Goal: Task Accomplishment & Management: Use online tool/utility

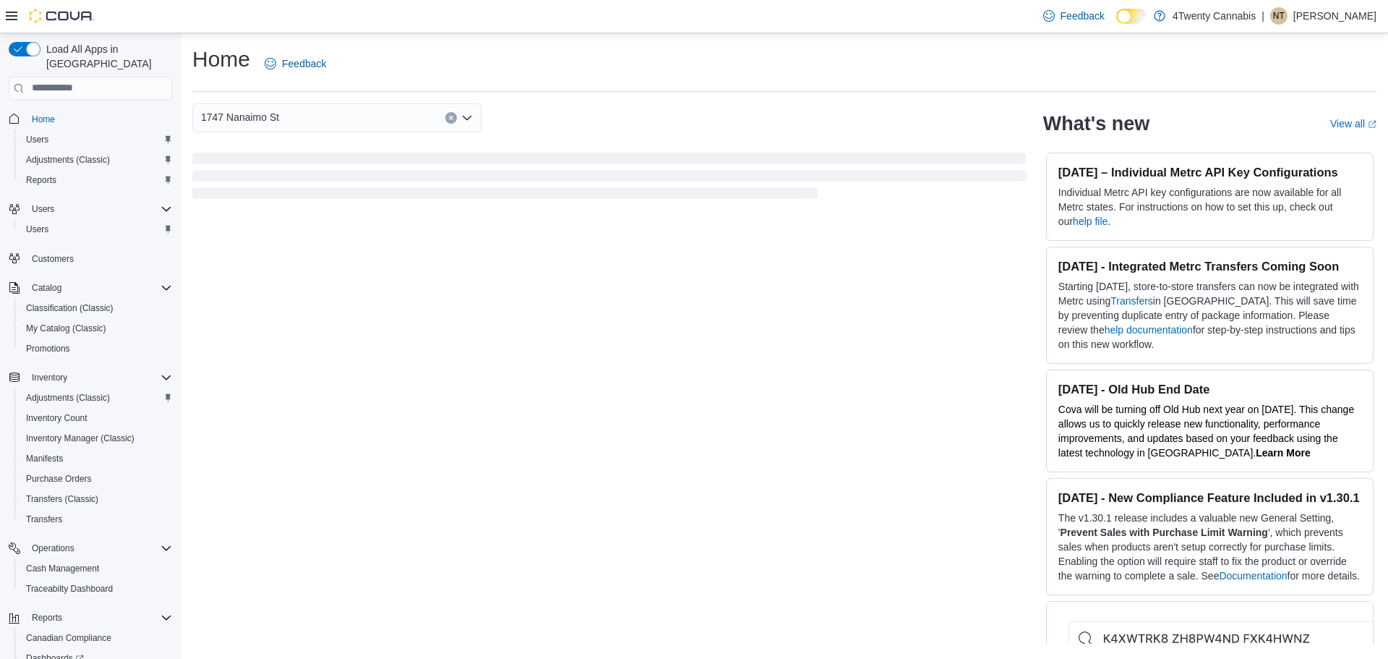
click at [1139, 19] on icon at bounding box center [1139, 16] width 8 height 8
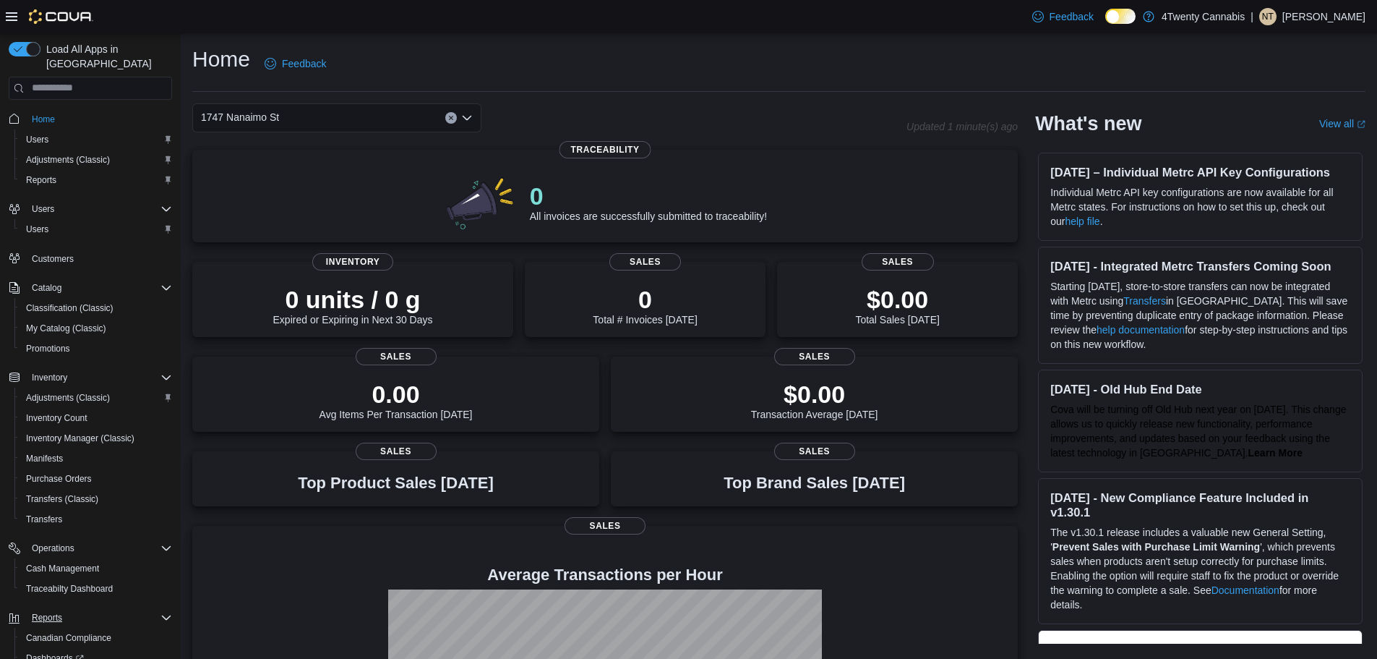
scroll to position [87, 0]
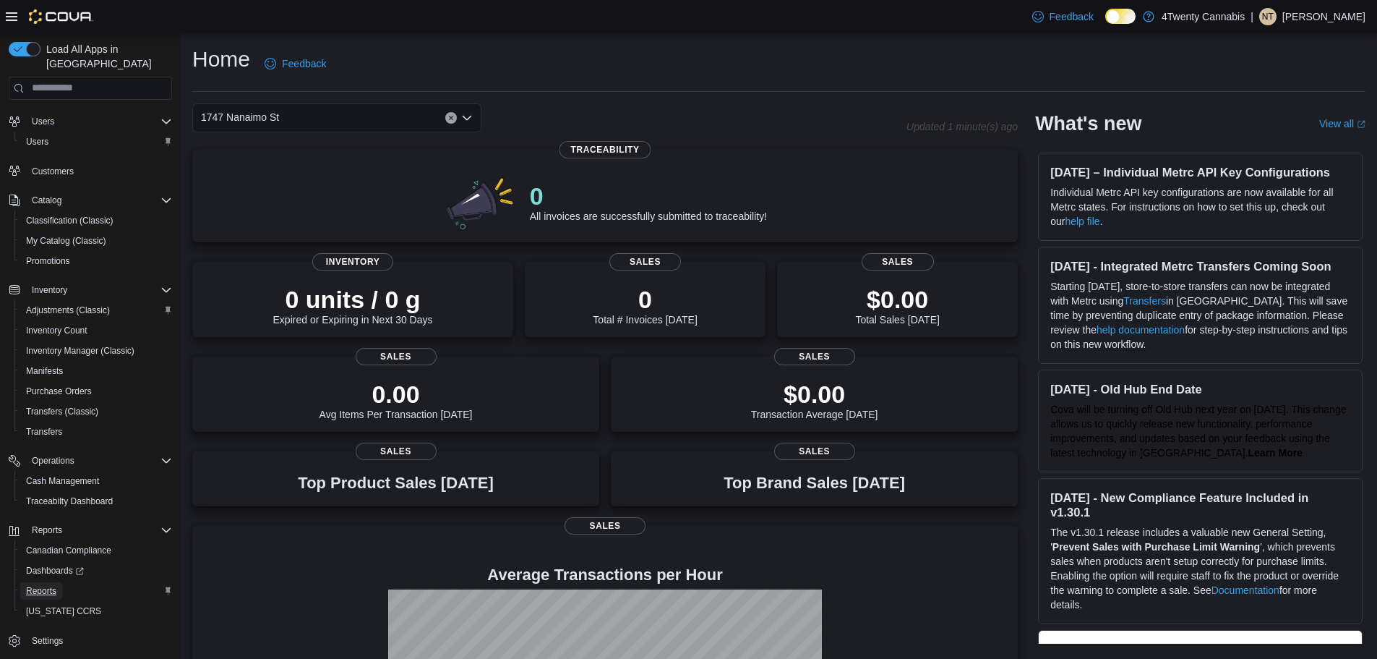
click at [56, 582] on span "Reports" at bounding box center [41, 590] width 30 height 17
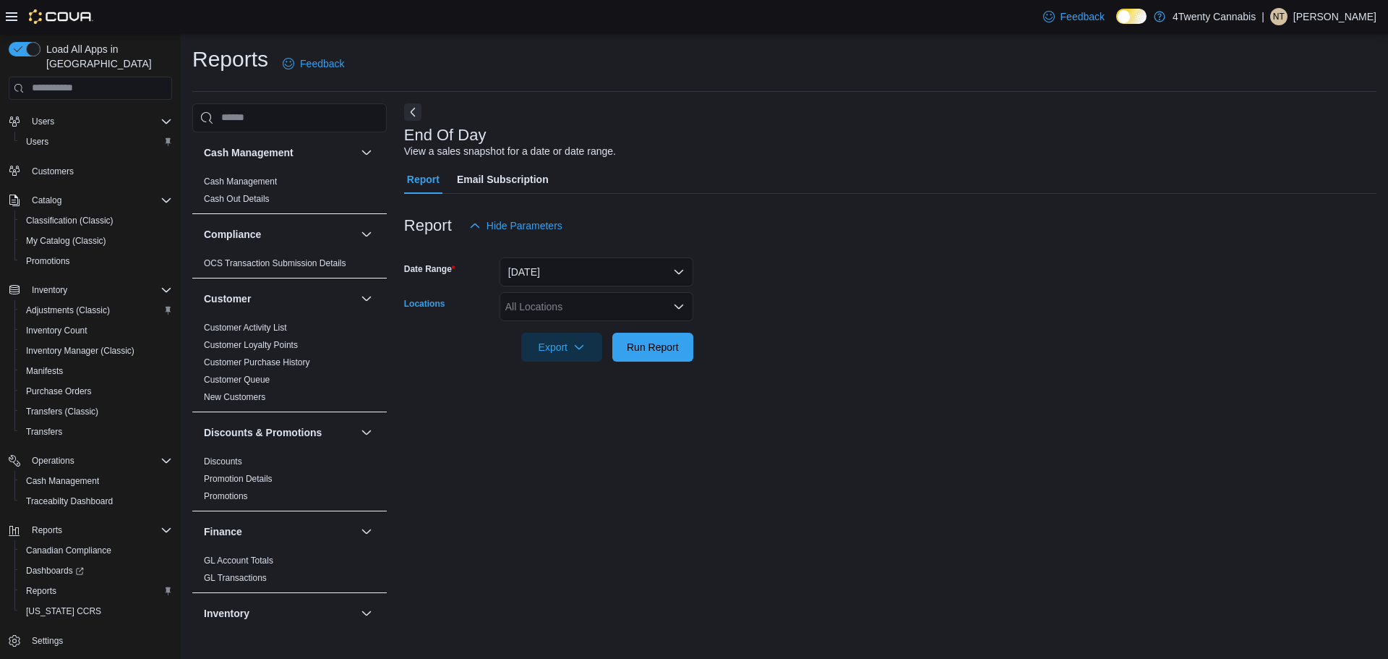
click at [552, 303] on div "All Locations" at bounding box center [597, 306] width 194 height 29
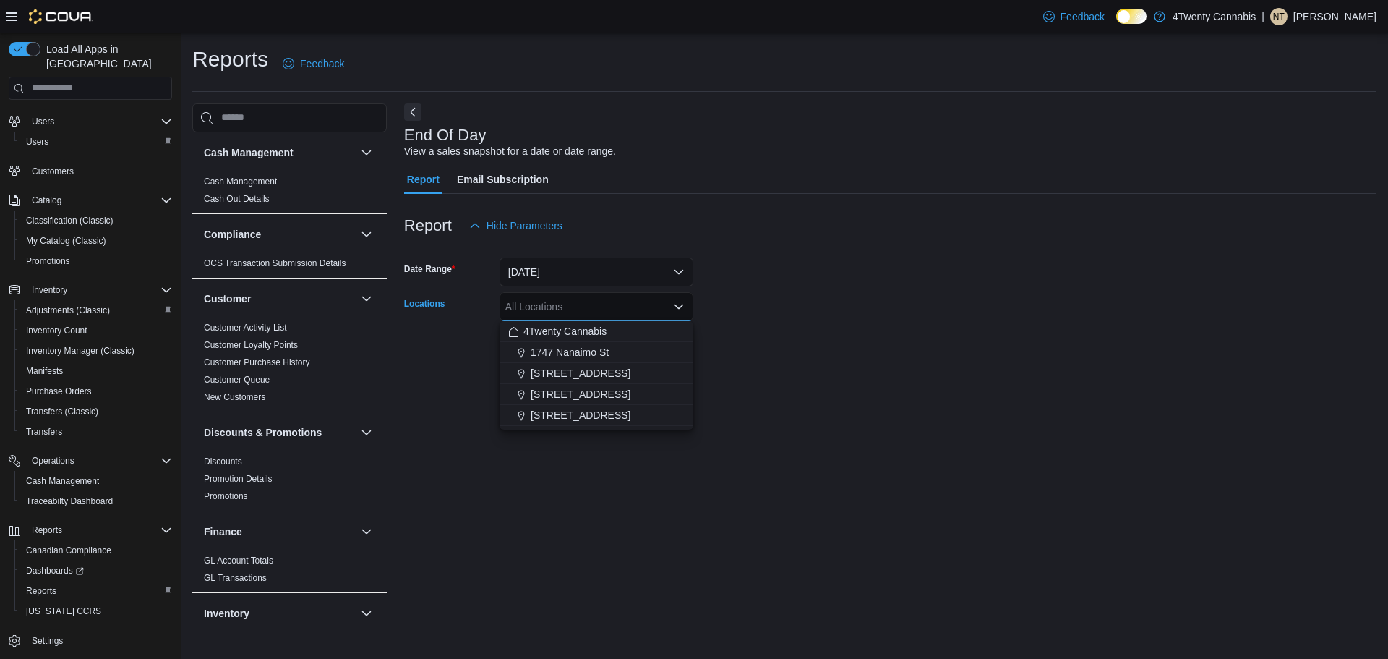
click at [565, 347] on span "1747 Nanaimo St" at bounding box center [570, 352] width 78 height 14
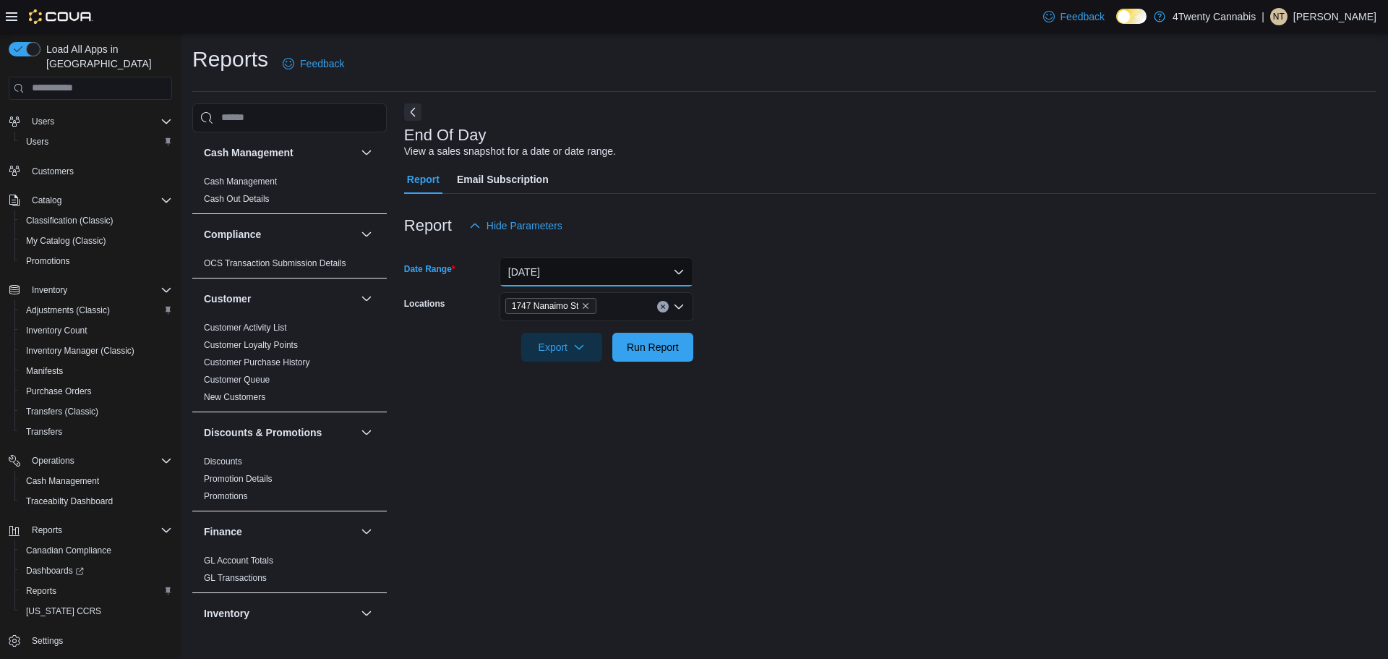
click at [581, 270] on button "[DATE]" at bounding box center [597, 271] width 194 height 29
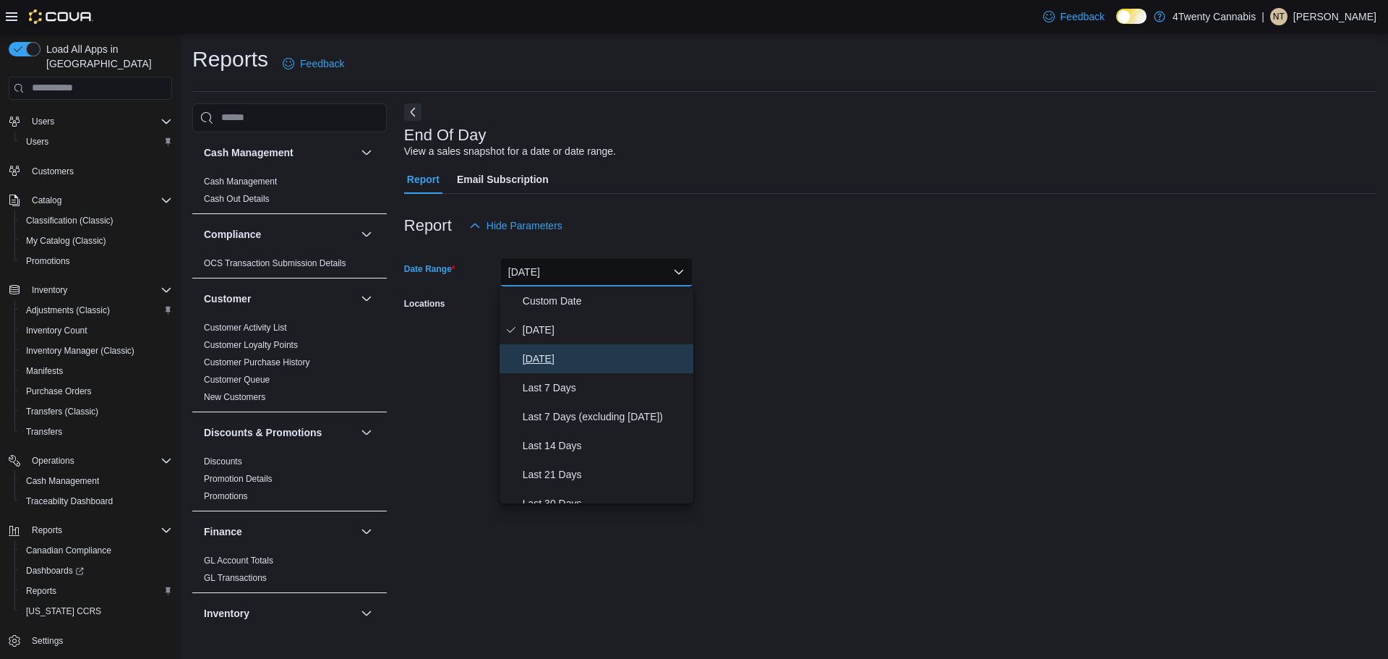
click at [584, 351] on span "[DATE]" at bounding box center [605, 358] width 165 height 17
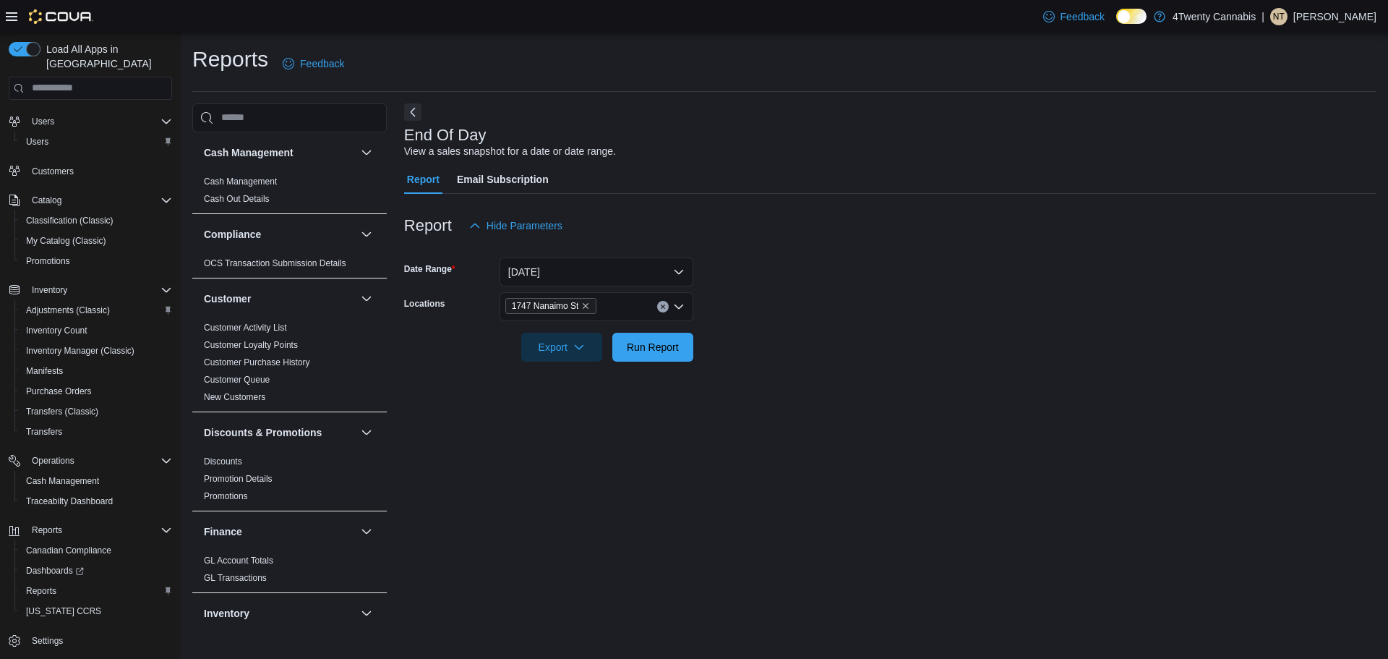
click at [756, 323] on div at bounding box center [890, 327] width 972 height 12
click at [636, 338] on span "Run Report" at bounding box center [653, 346] width 64 height 29
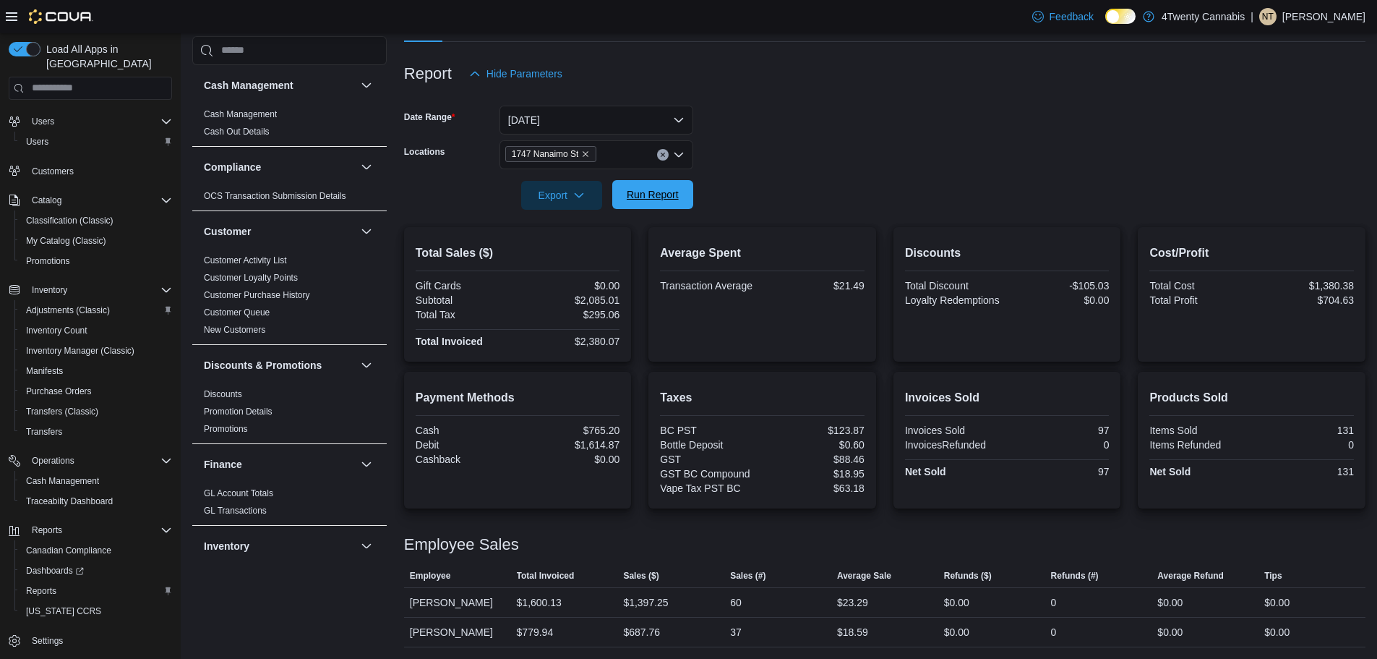
scroll to position [152, 0]
click at [569, 106] on button "[DATE]" at bounding box center [597, 120] width 194 height 29
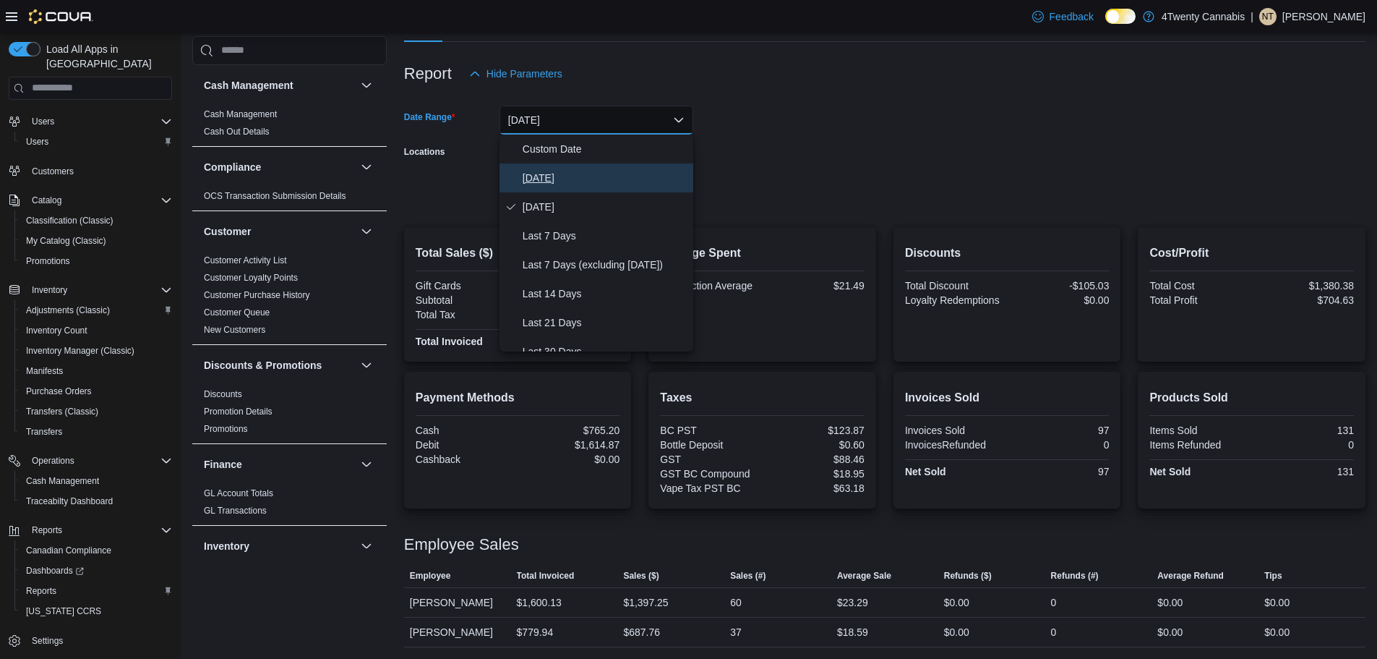
click at [604, 171] on span "[DATE]" at bounding box center [605, 177] width 165 height 17
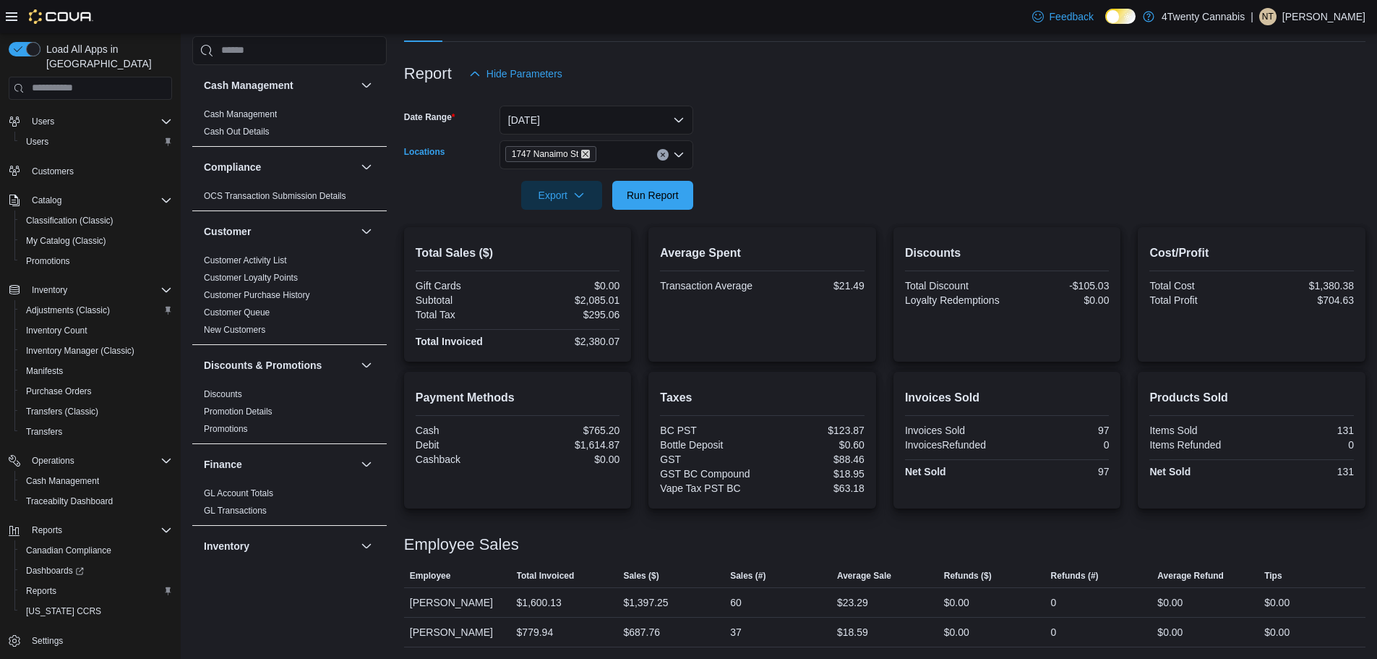
click at [584, 154] on icon "Remove 1747 Nanaimo St from selection in this group" at bounding box center [585, 154] width 9 height 9
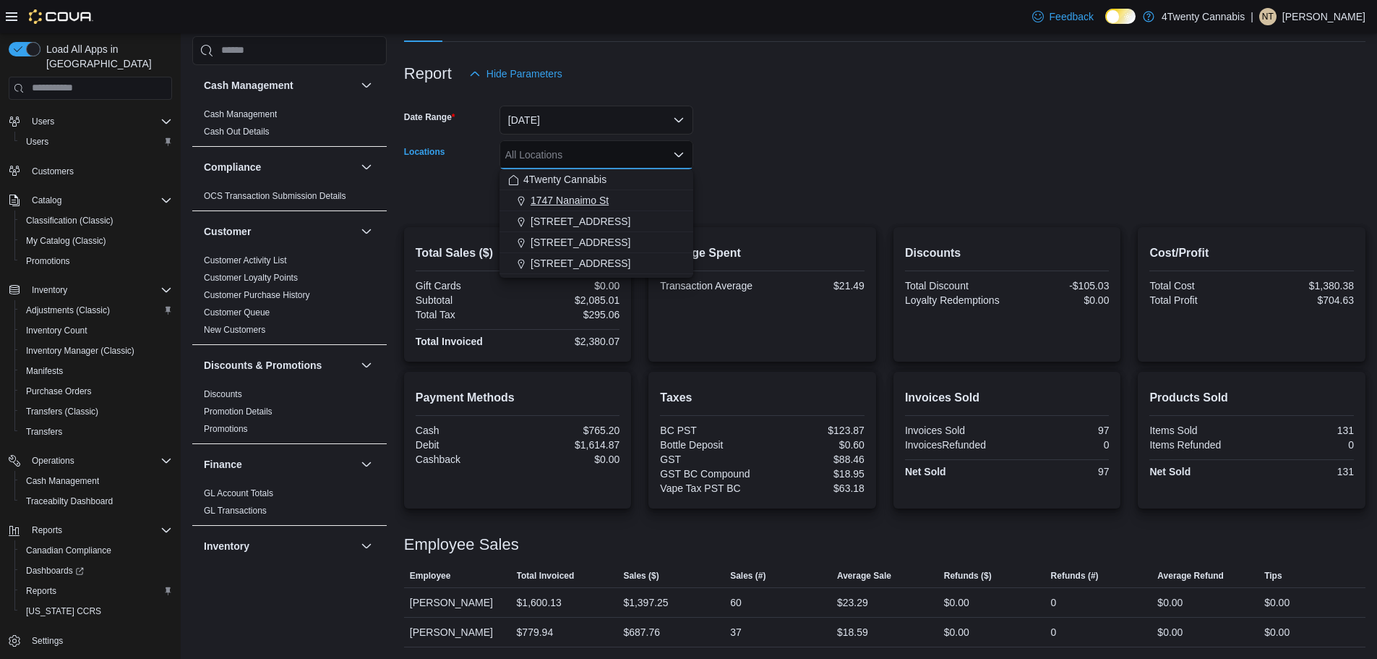
click at [596, 192] on button "1747 Nanaimo St" at bounding box center [597, 200] width 194 height 21
click at [760, 187] on form "Date Range [DATE] Locations [STREET_ADDRESS] Selected. [STREET_ADDRESS] Press B…" at bounding box center [885, 148] width 962 height 121
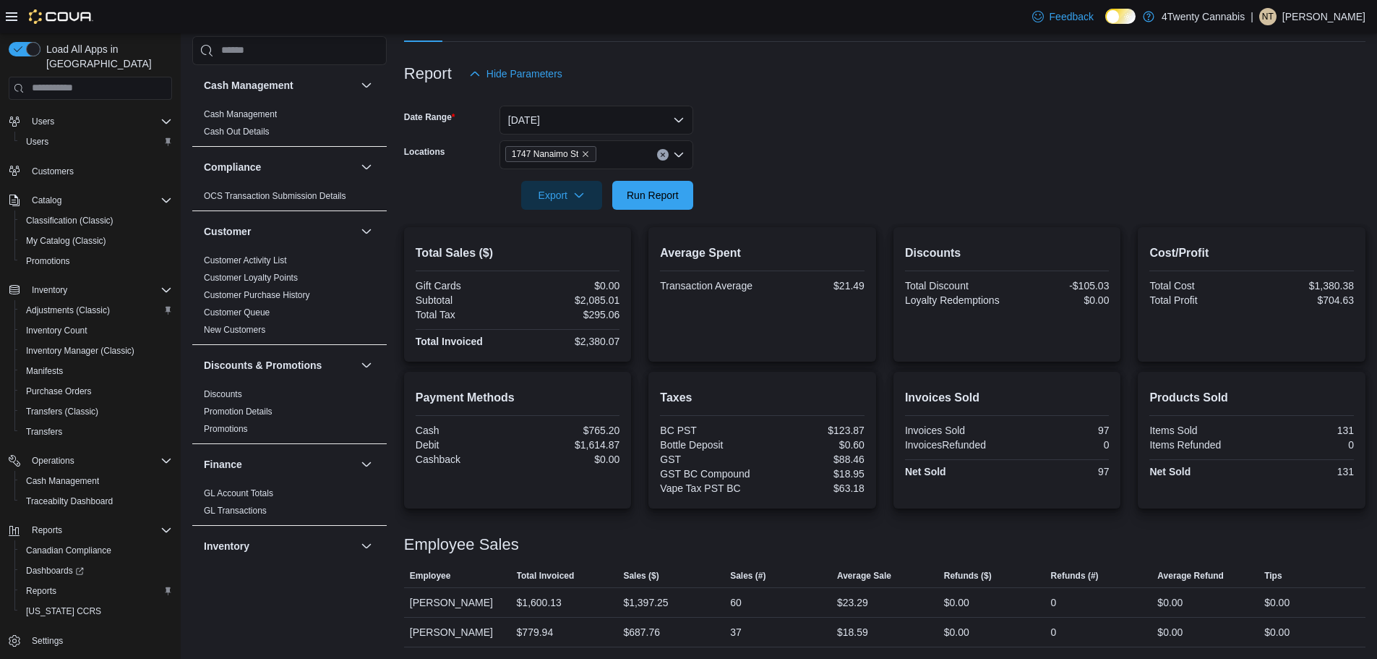
click at [1062, 103] on div at bounding box center [885, 96] width 962 height 17
click at [938, 142] on form "Date Range [DATE] Locations [STREET_ADDRESS] Export Run Report" at bounding box center [885, 148] width 962 height 121
